Goal: Transaction & Acquisition: Purchase product/service

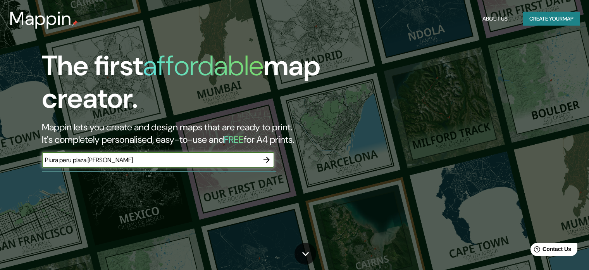
click at [272, 157] on button "button" at bounding box center [267, 160] width 16 height 16
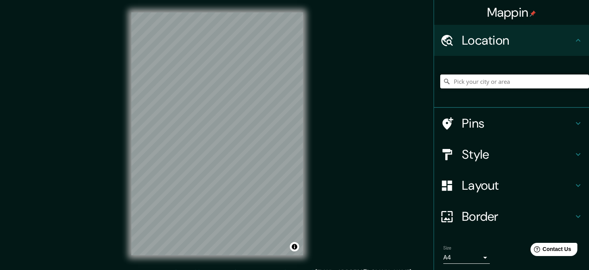
click at [469, 83] on input "Pick your city or area" at bounding box center [515, 81] width 149 height 14
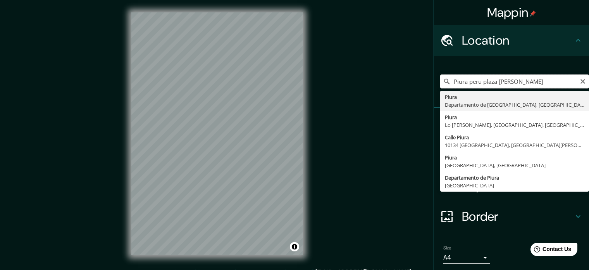
click at [524, 81] on input "Piura peru plaza [PERSON_NAME]" at bounding box center [515, 81] width 149 height 14
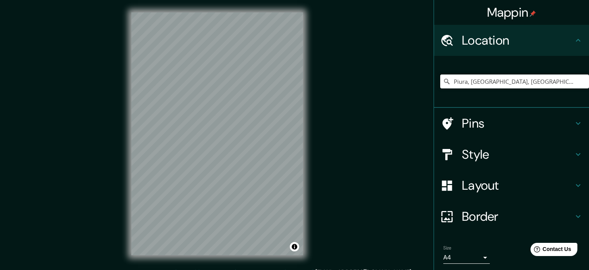
type input "Piura, [GEOGRAPHIC_DATA], [GEOGRAPHIC_DATA]"
click at [501, 183] on h4 "Layout" at bounding box center [518, 186] width 112 height 16
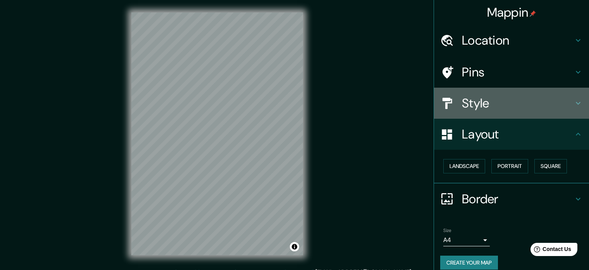
click at [574, 100] on icon at bounding box center [578, 102] width 9 height 9
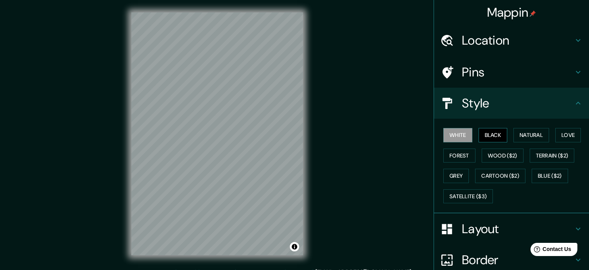
click at [490, 134] on button "Black" at bounding box center [493, 135] width 29 height 14
click at [519, 134] on button "Natural" at bounding box center [532, 135] width 36 height 14
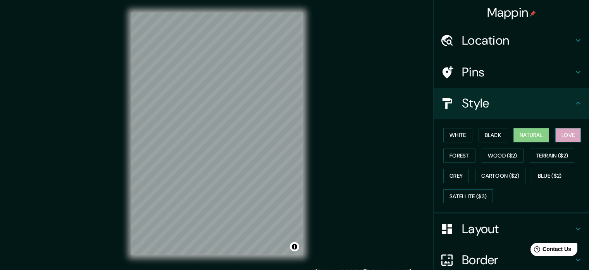
click at [561, 134] on button "Love" at bounding box center [569, 135] width 26 height 14
click at [441, 158] on div "White Black Natural Love Forest Wood ($2) Terrain ($2) Grey Cartoon ($2) Blue (…" at bounding box center [515, 165] width 149 height 81
click at [445, 157] on button "Forest" at bounding box center [460, 156] width 32 height 14
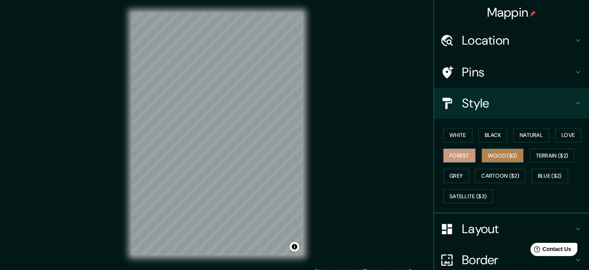
click at [489, 152] on button "Wood ($2)" at bounding box center [503, 156] width 42 height 14
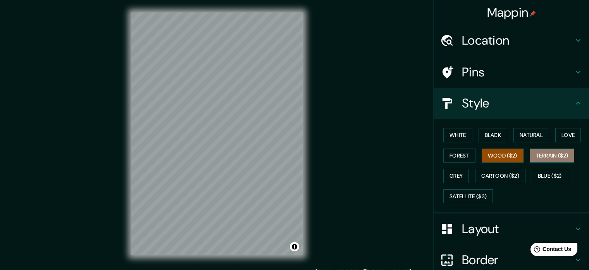
click at [536, 159] on button "Terrain ($2)" at bounding box center [552, 156] width 45 height 14
click at [500, 157] on button "Wood ($2)" at bounding box center [503, 156] width 42 height 14
click at [524, 137] on button "Natural" at bounding box center [532, 135] width 36 height 14
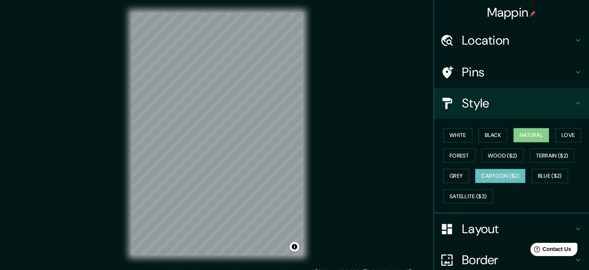
click at [498, 171] on button "Cartoon ($2)" at bounding box center [500, 176] width 50 height 14
click at [459, 178] on button "Grey" at bounding box center [457, 176] width 26 height 14
